Goal: Task Accomplishment & Management: Use online tool/utility

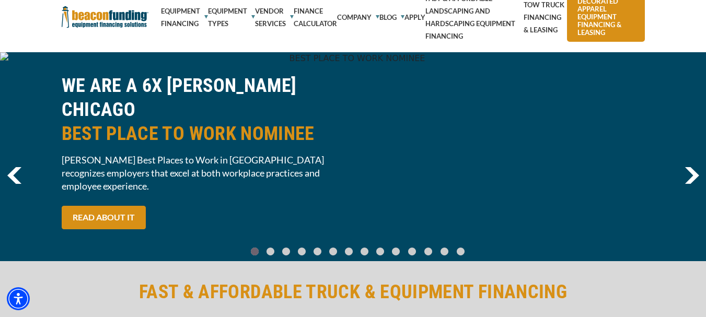
type input "$40,000"
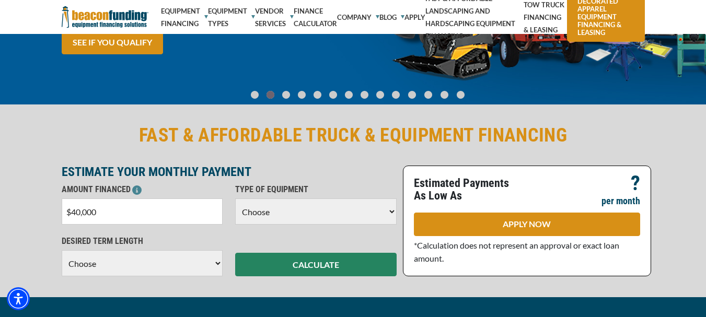
click at [398, 204] on div "TYPE OF EQUIPMENT Choose Backhoe Boom/Bucket Truck Chipper Commercial Mower Cra…" at bounding box center [316, 203] width 174 height 41
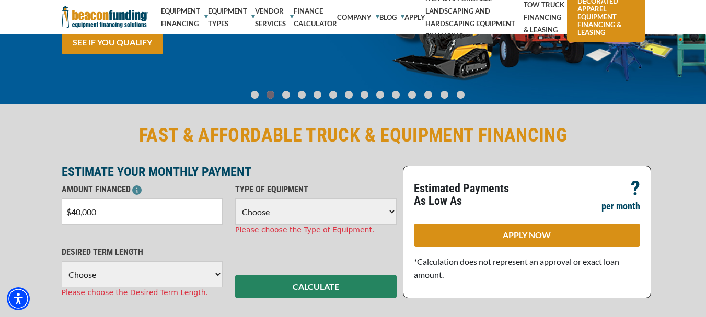
click at [389, 211] on select "Choose Backhoe Boom/Bucket Truck Chipper Commercial Mower Crane DTG/DTF Printin…" at bounding box center [315, 212] width 161 height 26
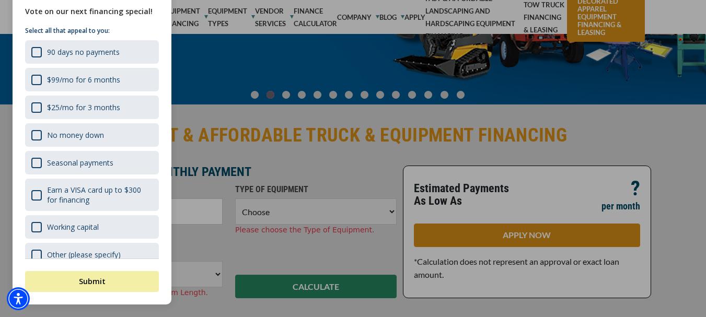
click at [392, 211] on div at bounding box center [353, 158] width 706 height 317
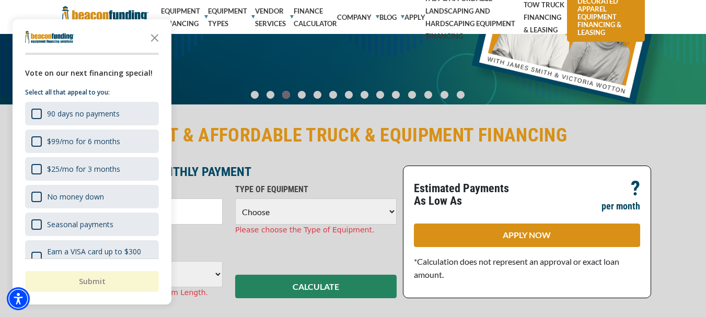
scroll to position [0, 0]
click at [392, 211] on select "Choose Backhoe Boom/Bucket Truck Chipper Commercial Mower Crane DTG/DTF Printin…" at bounding box center [315, 212] width 161 height 26
select select "5"
click at [235, 199] on select "Choose Backhoe Boom/Bucket Truck Chipper Commercial Mower Crane DTG/DTF Printin…" at bounding box center [315, 212] width 161 height 26
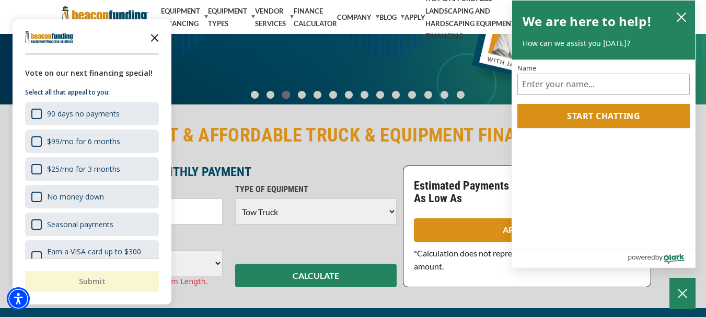
scroll to position [209, 0]
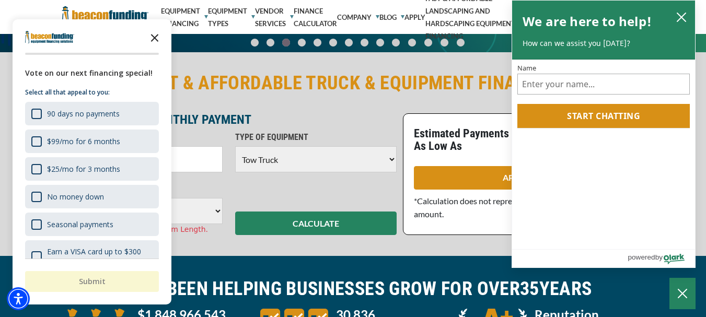
click at [154, 35] on icon "Close the survey" at bounding box center [154, 37] width 21 height 21
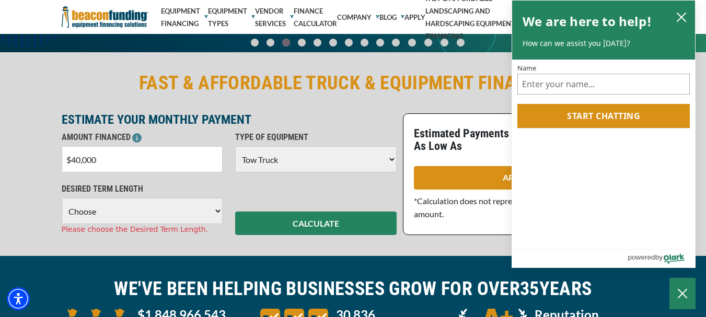
click at [216, 208] on select "Choose 36 Months 48 Months 60 Months" at bounding box center [142, 211] width 161 height 26
select select "60"
click at [62, 198] on select "Choose 36 Months 48 Months 60 Months" at bounding box center [142, 211] width 161 height 26
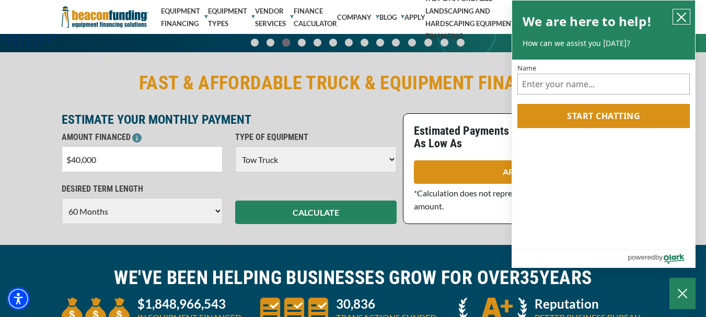
click at [684, 15] on icon "close chatbox" at bounding box center [681, 17] width 8 height 8
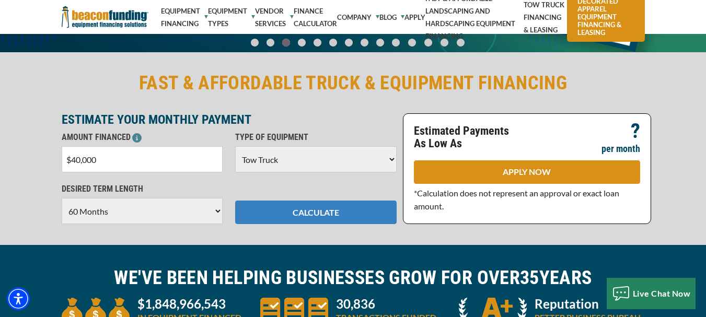
click at [335, 209] on button "CALCULATE" at bounding box center [315, 213] width 161 height 24
